Goal: Communication & Community: Answer question/provide support

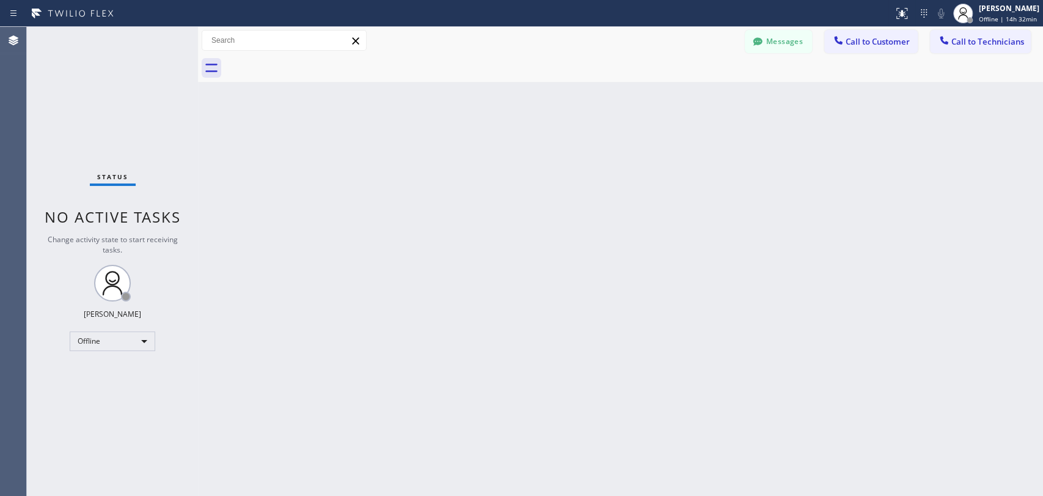
click at [73, 138] on div "Status No active tasks Change activity state to start receiving tasks. [PERSON_…" at bounding box center [112, 261] width 171 height 469
click at [118, 346] on div "Offline" at bounding box center [113, 341] width 86 height 20
click at [117, 388] on li "Unavailable" at bounding box center [111, 387] width 83 height 15
click at [970, 39] on span "Call to Technicians" at bounding box center [988, 41] width 73 height 11
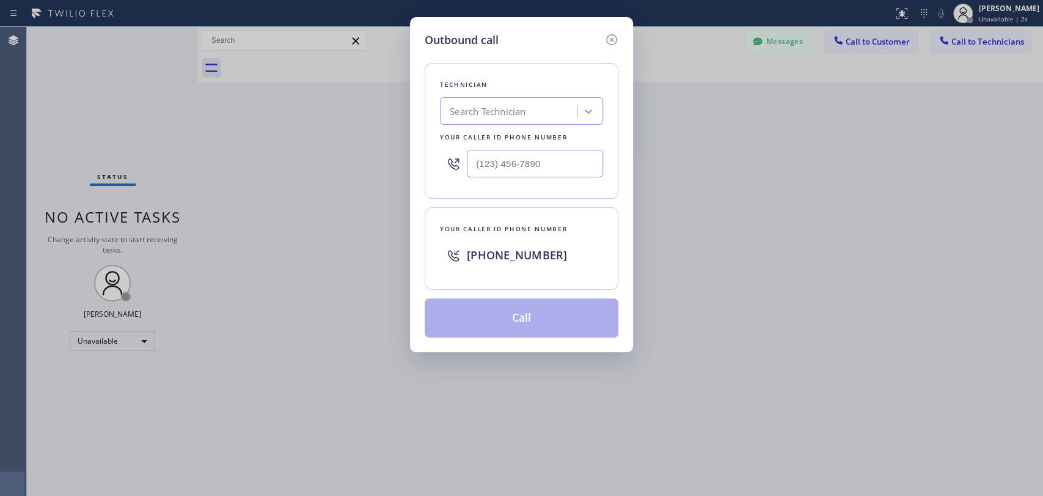
click at [544, 105] on div "Search Technician" at bounding box center [510, 111] width 133 height 21
type input "sevak"
click at [516, 133] on div "[PERSON_NAME]" at bounding box center [521, 137] width 163 height 22
type input "[PHONE_NUMBER]"
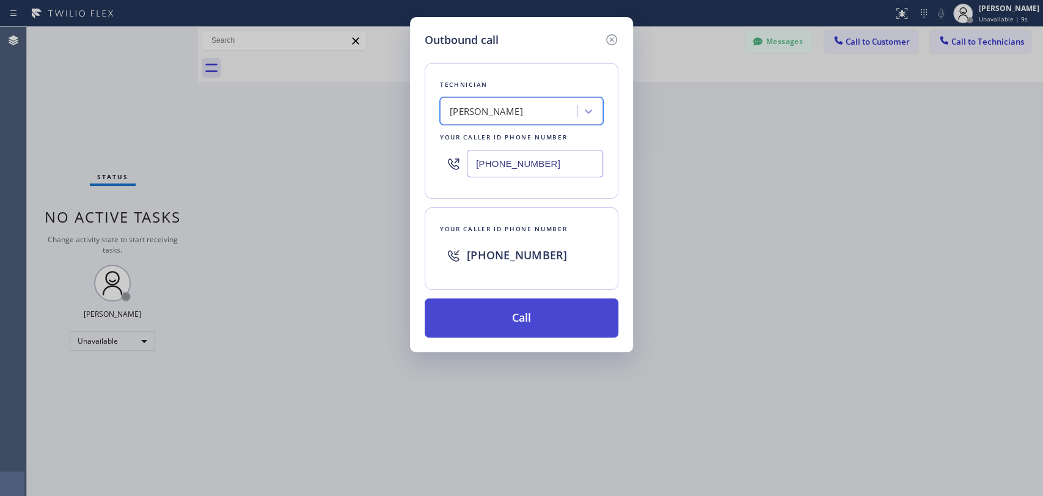
click at [478, 318] on button "Call" at bounding box center [522, 317] width 194 height 39
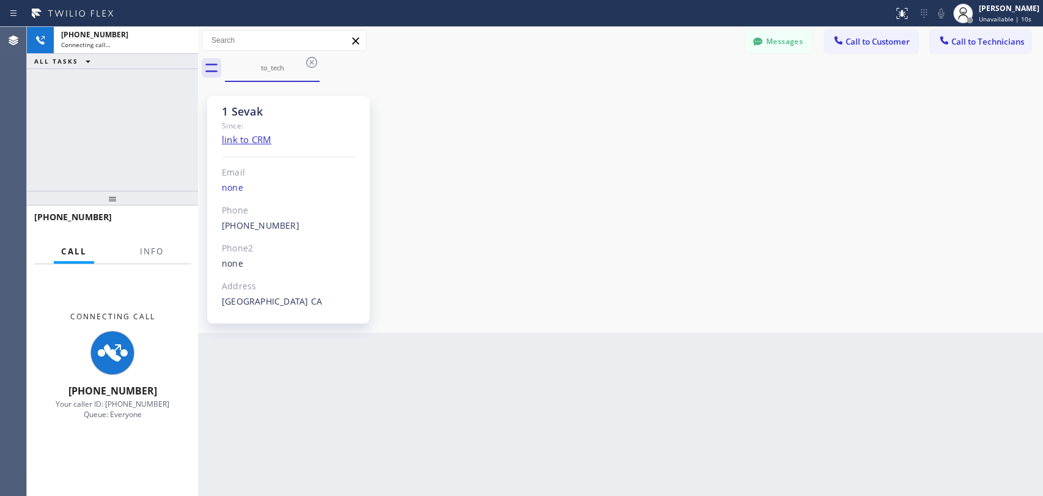
scroll to position [575, 0]
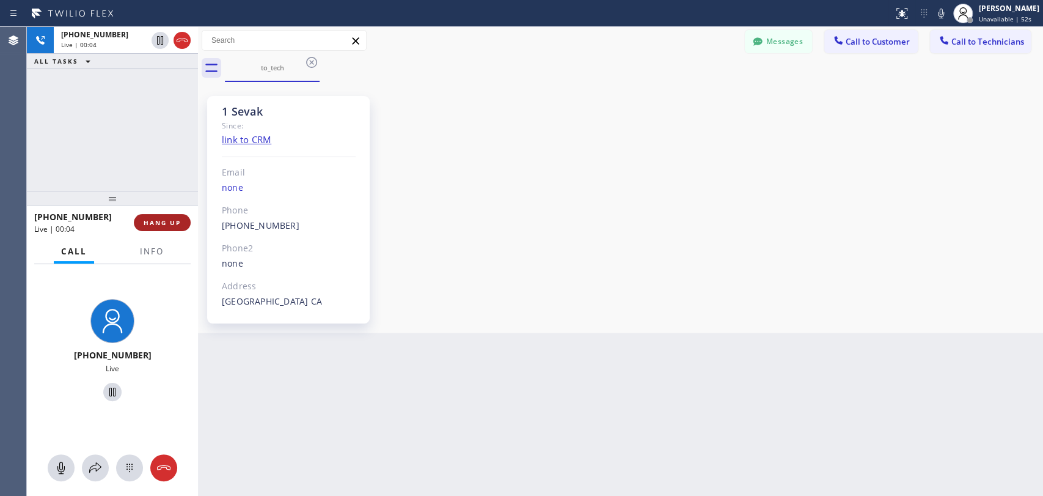
click at [177, 222] on span "HANG UP" at bounding box center [162, 222] width 37 height 9
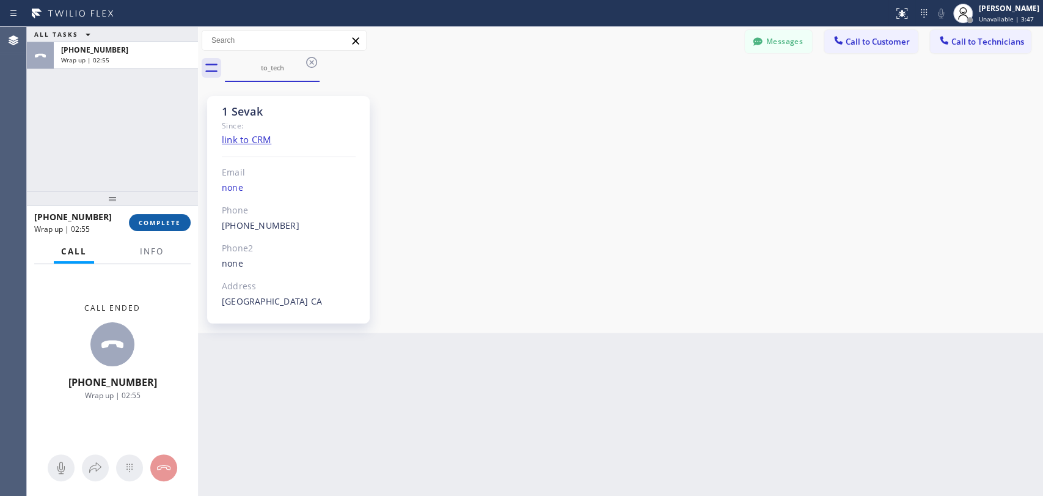
click at [160, 224] on span "COMPLETE" at bounding box center [160, 222] width 42 height 9
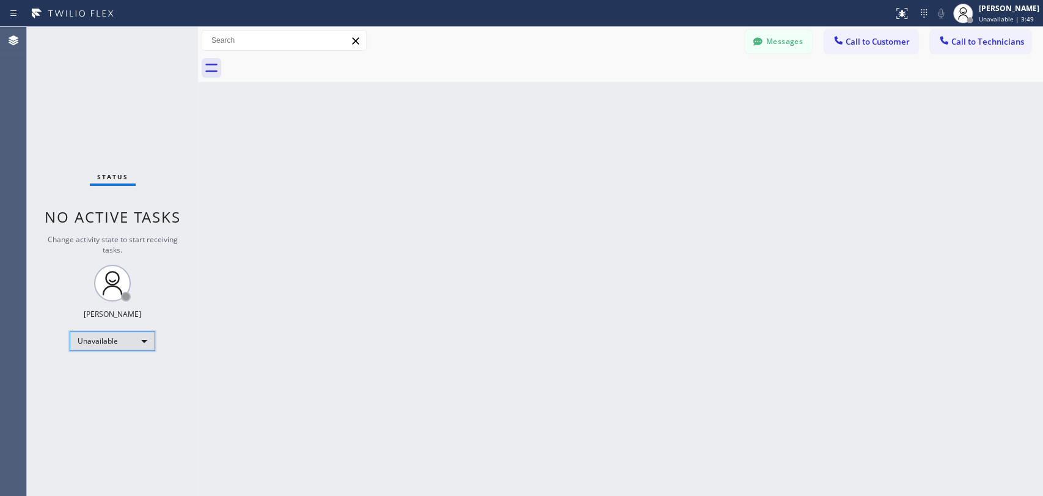
click at [90, 340] on div "Unavailable" at bounding box center [113, 341] width 86 height 20
drag, startPoint x: 116, startPoint y: 370, endPoint x: 270, endPoint y: 430, distance: 165.1
click at [117, 370] on li "Available" at bounding box center [111, 371] width 83 height 15
